Goal: Navigation & Orientation: Find specific page/section

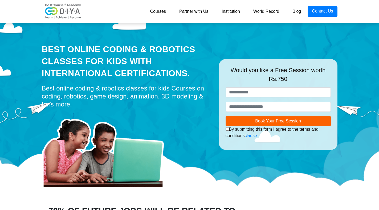
click at [162, 11] on link "Courses" at bounding box center [157, 11] width 29 height 11
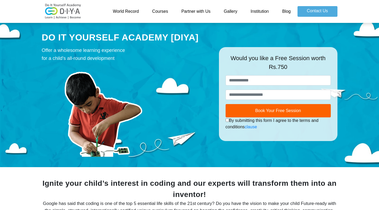
click at [65, 7] on img at bounding box center [63, 11] width 43 height 16
click at [67, 14] on img at bounding box center [63, 11] width 43 height 16
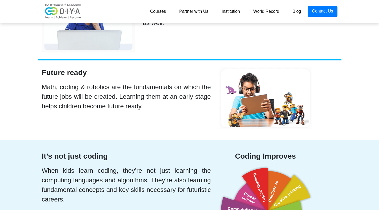
scroll to position [1464, 0]
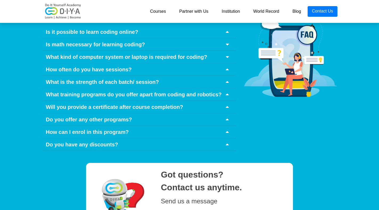
scroll to position [2457, 0]
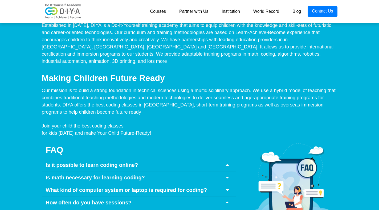
click at [221, 9] on link "Institution" at bounding box center [230, 11] width 31 height 11
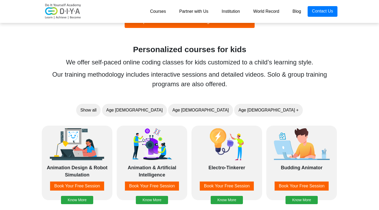
scroll to position [479, 0]
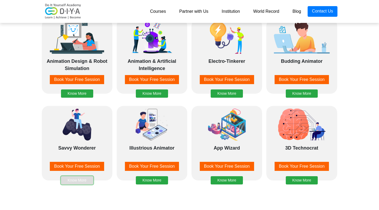
click at [64, 181] on button "Know More" at bounding box center [77, 180] width 32 height 8
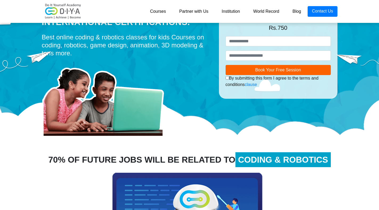
scroll to position [21, 0]
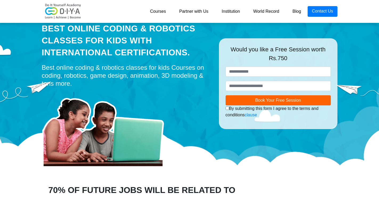
click at [264, 4] on div "Courses Partner with Us Institution World Record Blog Contact Us" at bounding box center [189, 11] width 303 height 19
click at [263, 8] on link "World Record" at bounding box center [265, 11] width 39 height 11
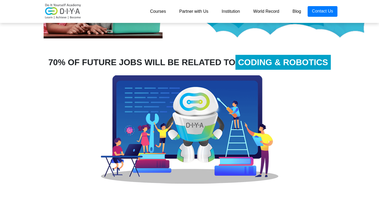
scroll to position [101, 0]
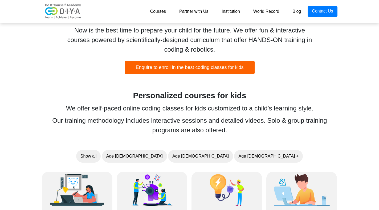
scroll to position [479, 0]
